Goal: Transaction & Acquisition: Purchase product/service

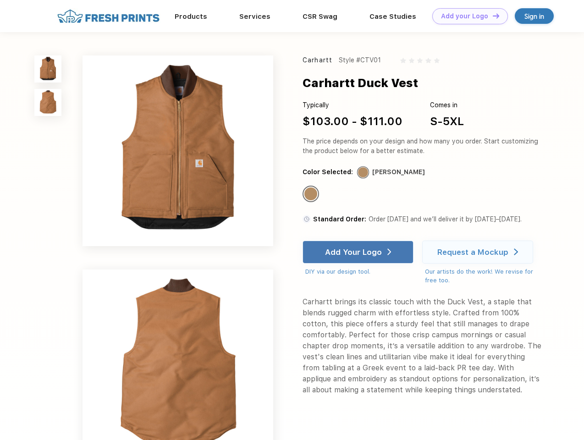
click at [467, 16] on link "Add your Logo Design Tool" at bounding box center [470, 16] width 76 height 16
click at [0, 0] on div "Design Tool" at bounding box center [0, 0] width 0 height 0
click at [492, 16] on link "Add your Logo Design Tool" at bounding box center [470, 16] width 76 height 16
click at [48, 69] on img at bounding box center [47, 68] width 27 height 27
click at [48, 103] on img at bounding box center [47, 102] width 27 height 27
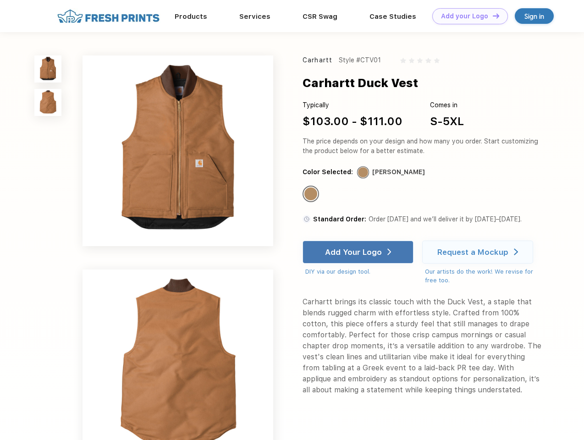
click at [312, 194] on div "Standard Color" at bounding box center [310, 194] width 13 height 13
click at [359, 252] on div "Add Your Logo" at bounding box center [353, 252] width 57 height 9
click at [479, 252] on div "Request a Mockup" at bounding box center [472, 252] width 71 height 9
